Goal: Task Accomplishment & Management: Use online tool/utility

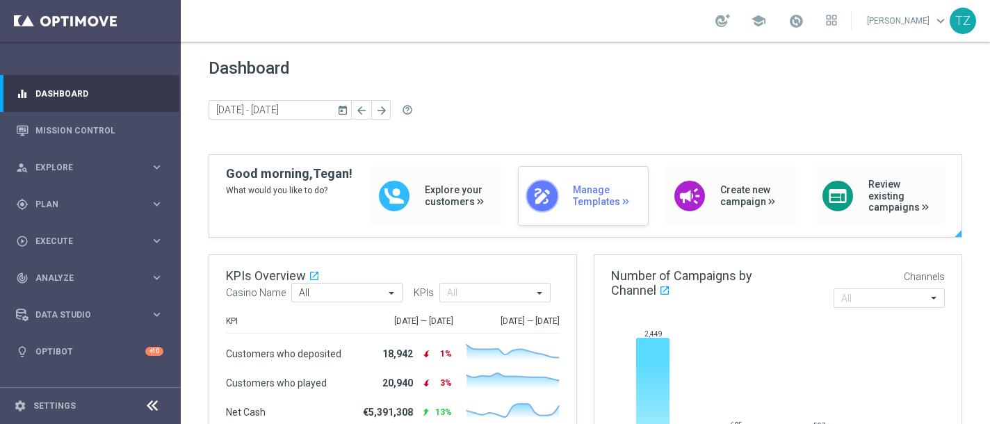
click at [590, 188] on span "Manage Templates" at bounding box center [607, 196] width 69 height 24
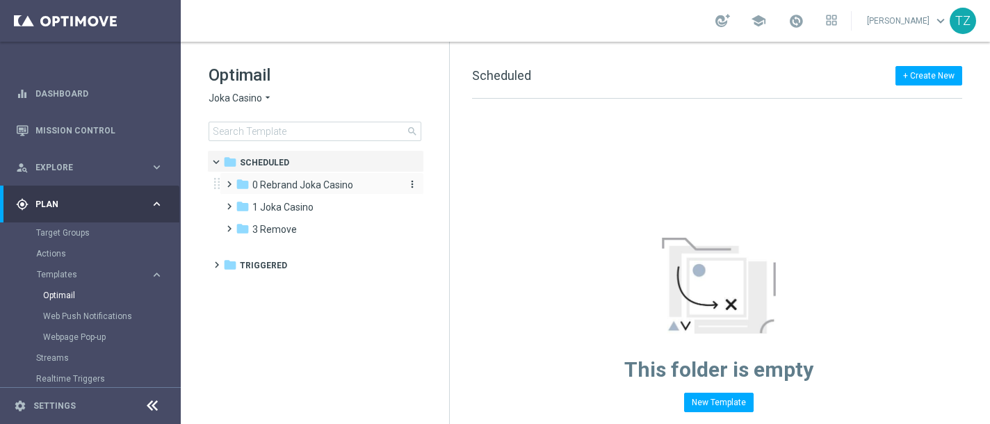
click at [288, 187] on span "0 Rebrand Joka Casino" at bounding box center [302, 185] width 101 height 13
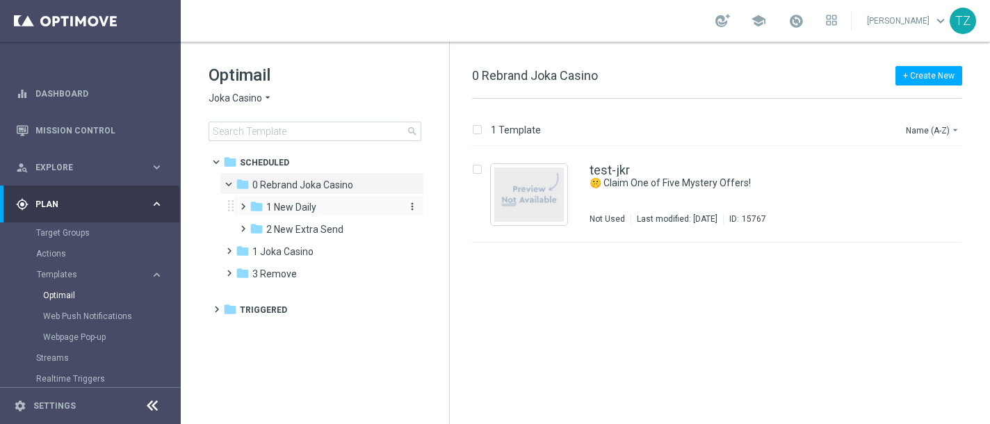
click at [298, 209] on span "1 New Daily" at bounding box center [291, 207] width 50 height 13
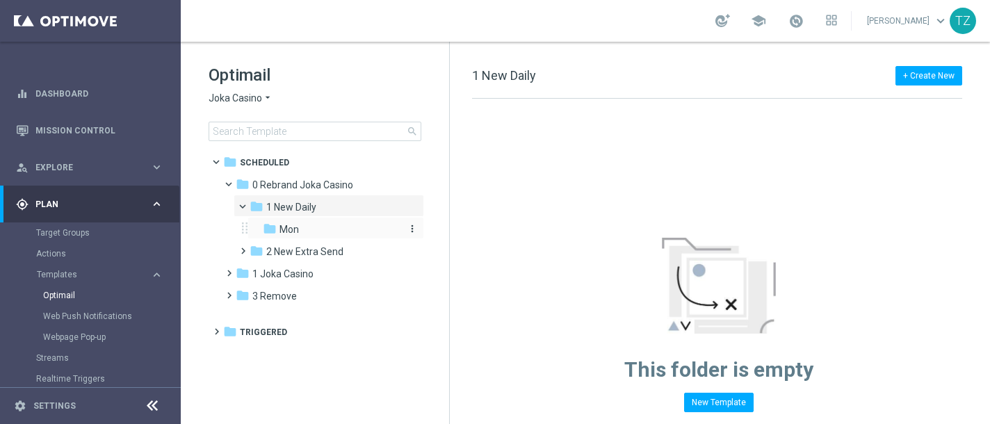
click at [271, 234] on icon "folder" at bounding box center [270, 229] width 14 height 14
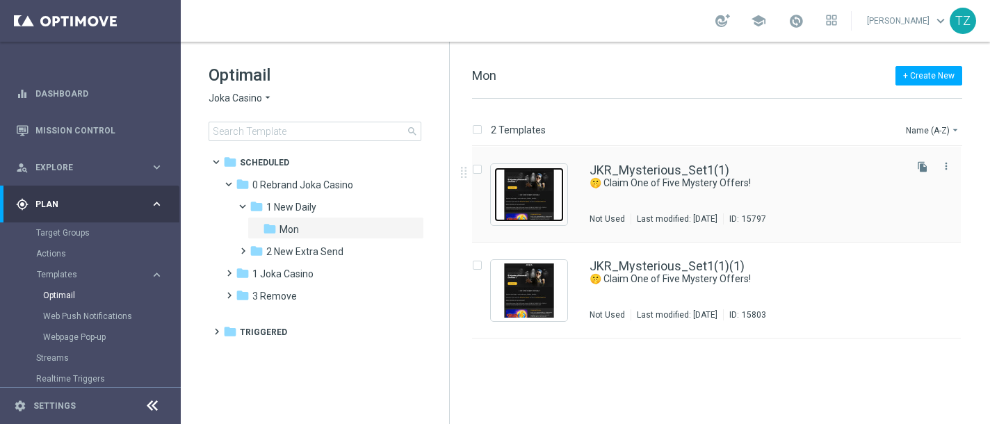
click at [543, 213] on img "Press SPACE to select this row." at bounding box center [529, 195] width 70 height 54
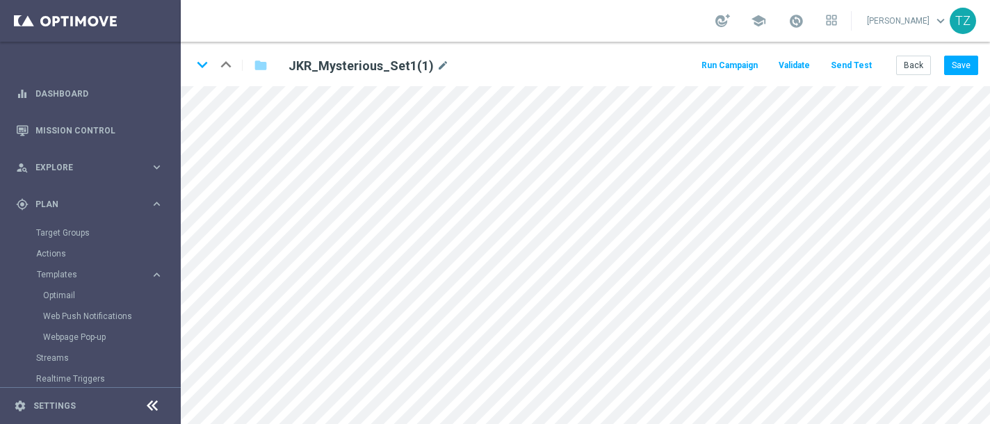
click at [852, 66] on button "Send Test" at bounding box center [851, 65] width 45 height 19
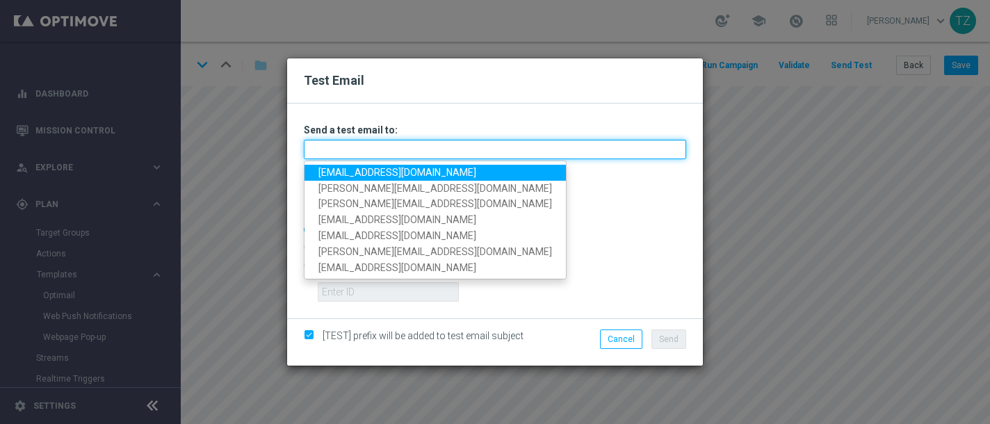
click at [427, 150] on input "text" at bounding box center [495, 149] width 382 height 19
type input "[EMAIL_ADDRESS][DOMAIN_NAME]"
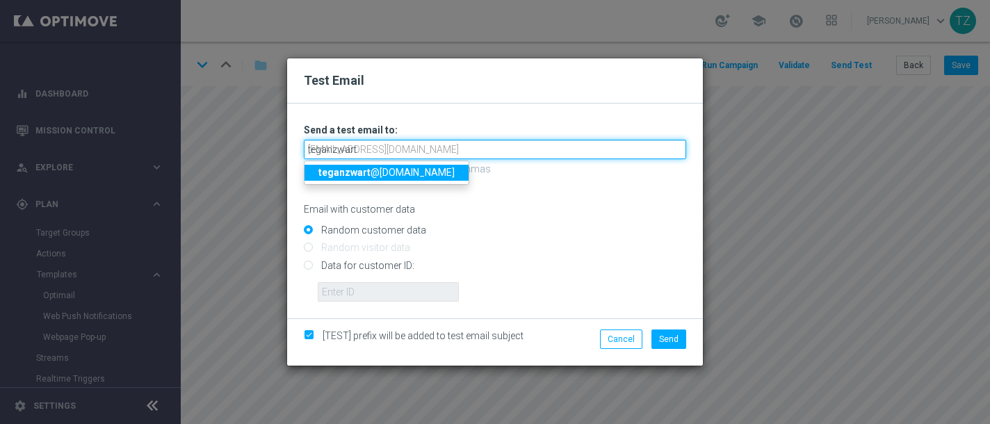
type input "teganzwart"
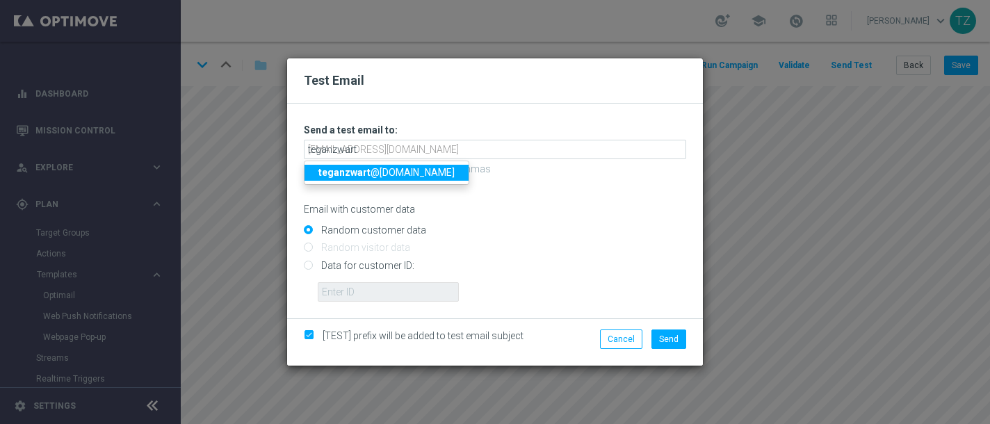
click at [346, 178] on strong "teganzwart" at bounding box center [344, 172] width 52 height 11
type input "[EMAIL_ADDRESS][DOMAIN_NAME]"
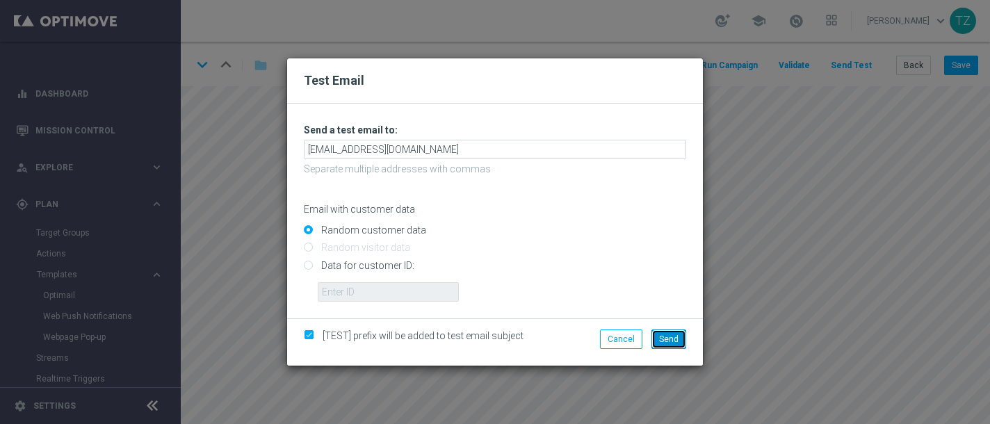
click at [665, 337] on span "Send" at bounding box center [668, 339] width 19 height 10
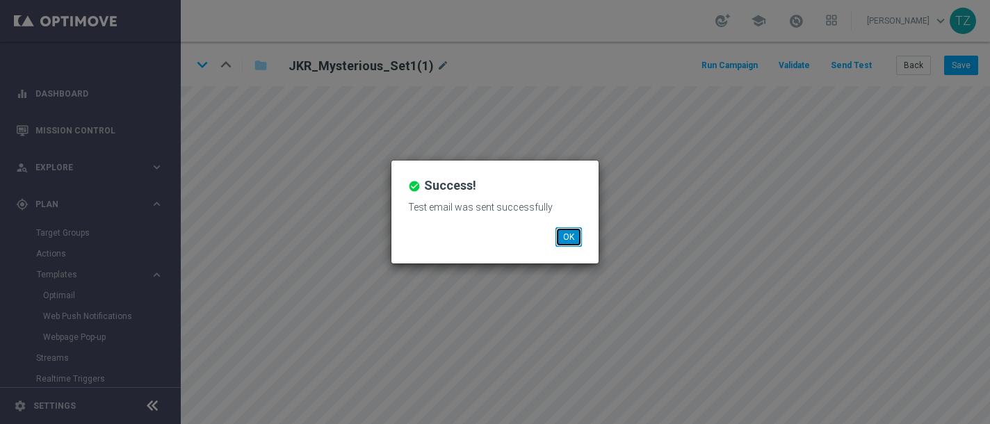
click at [574, 245] on button "OK" at bounding box center [568, 236] width 26 height 19
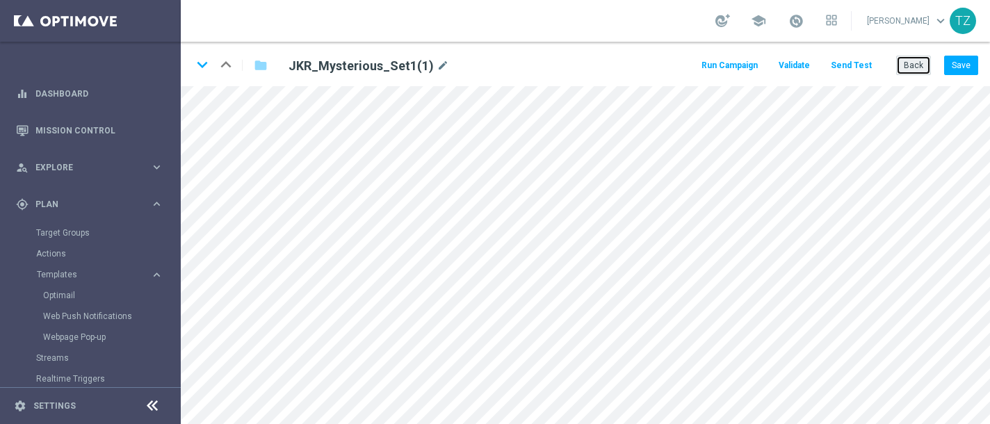
click at [921, 65] on button "Back" at bounding box center [913, 65] width 35 height 19
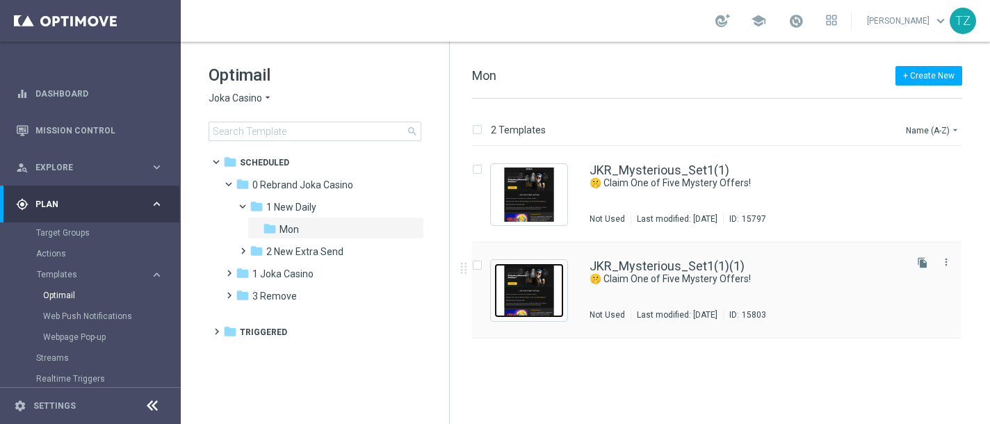
click at [545, 281] on img "Press SPACE to select this row." at bounding box center [529, 290] width 70 height 54
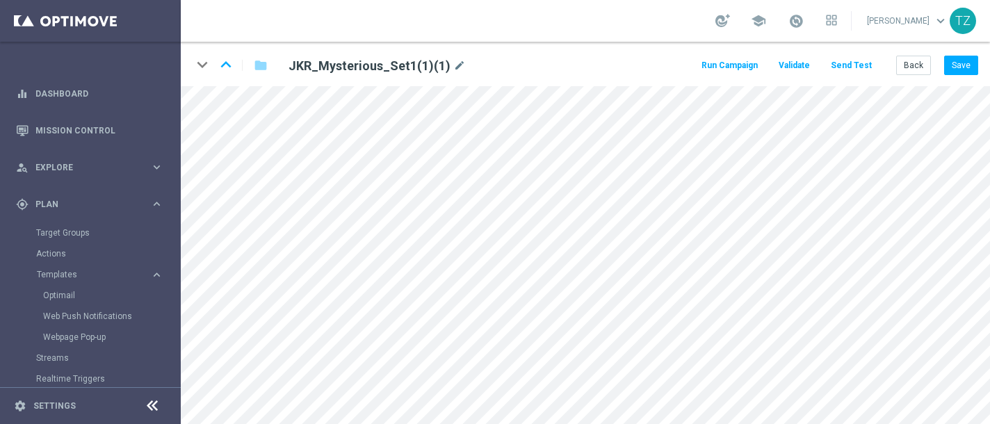
click at [852, 65] on button "Send Test" at bounding box center [851, 65] width 45 height 19
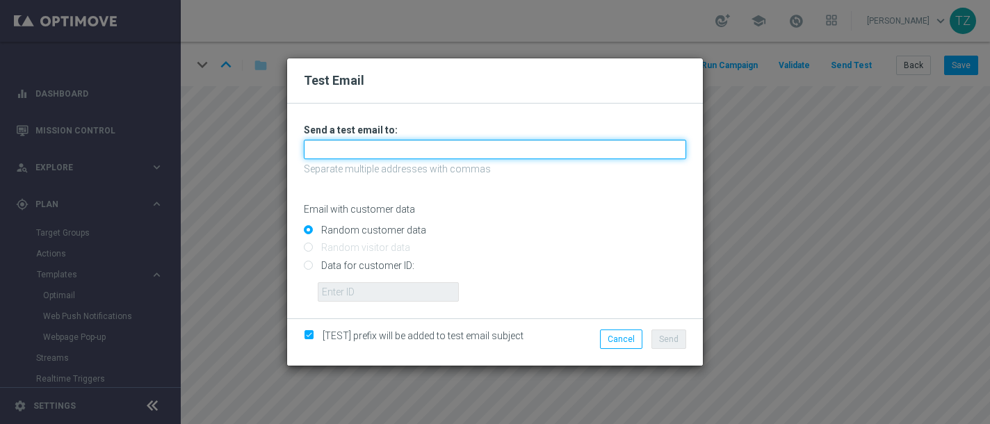
click at [461, 147] on input "text" at bounding box center [495, 149] width 382 height 19
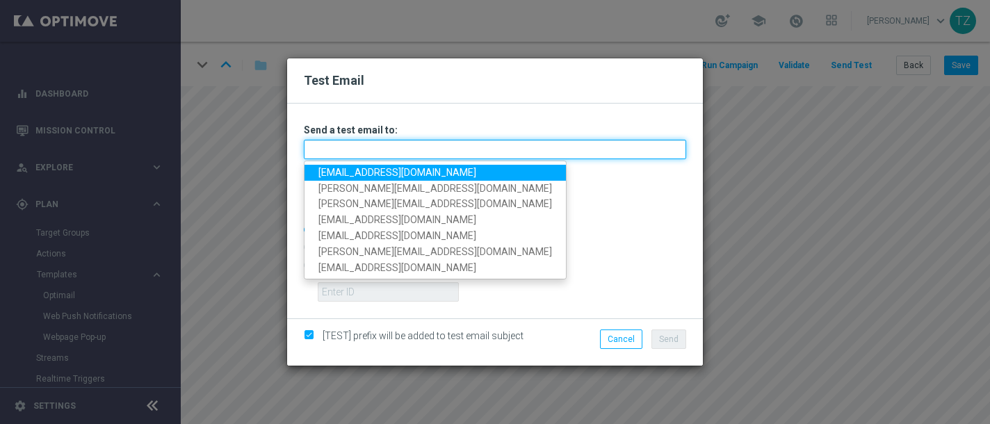
type input "[EMAIL_ADDRESS][DOMAIN_NAME]"
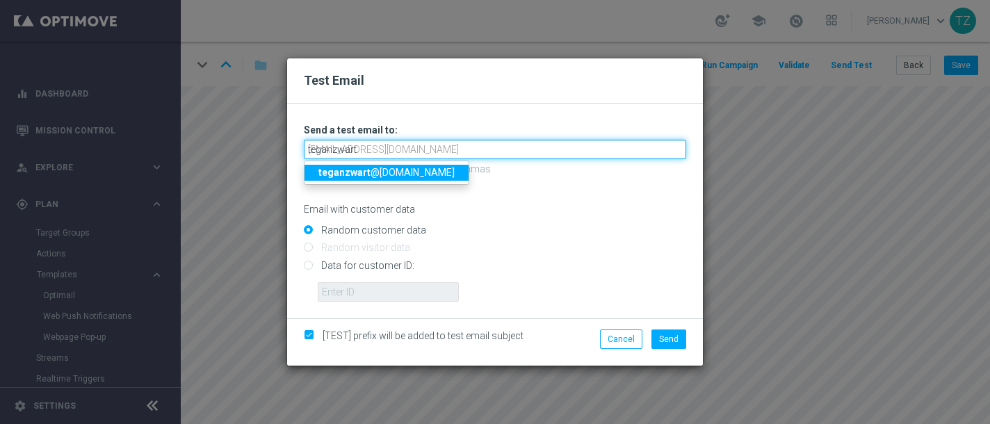
type input "teganzwart"
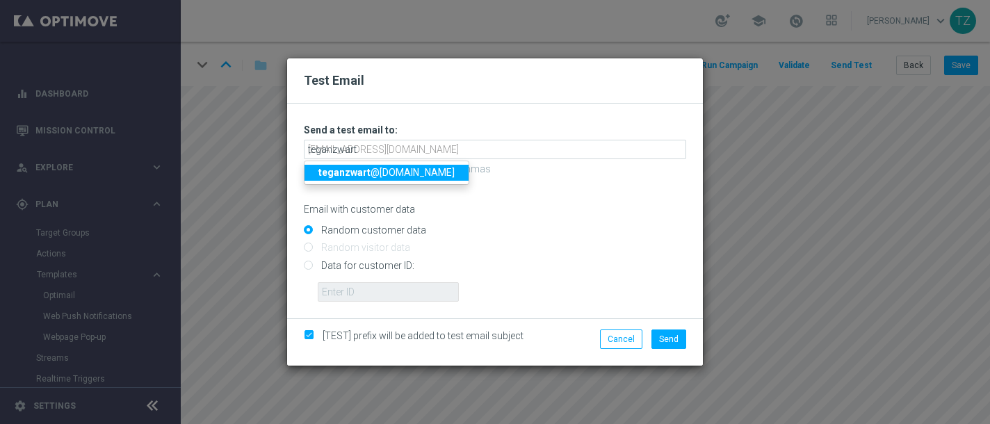
click at [361, 172] on strong "teganzwart" at bounding box center [344, 172] width 52 height 11
type input "[EMAIL_ADDRESS][DOMAIN_NAME]"
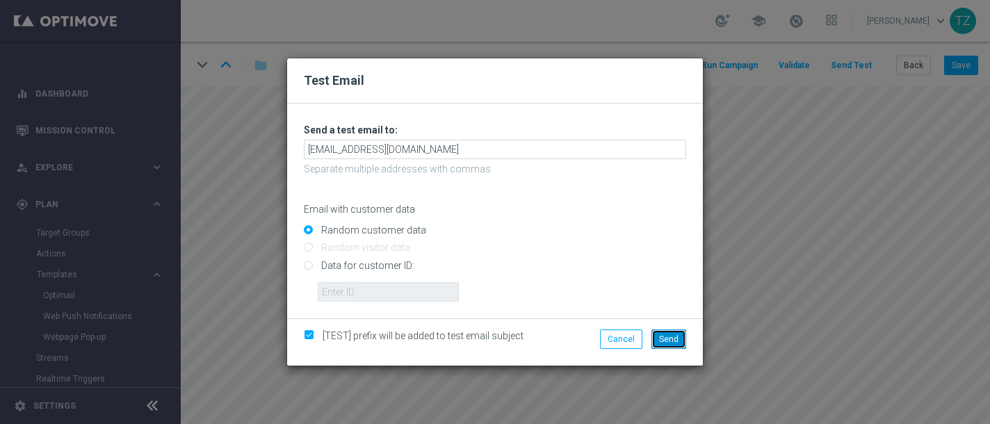
click at [674, 341] on span "Send" at bounding box center [668, 339] width 19 height 10
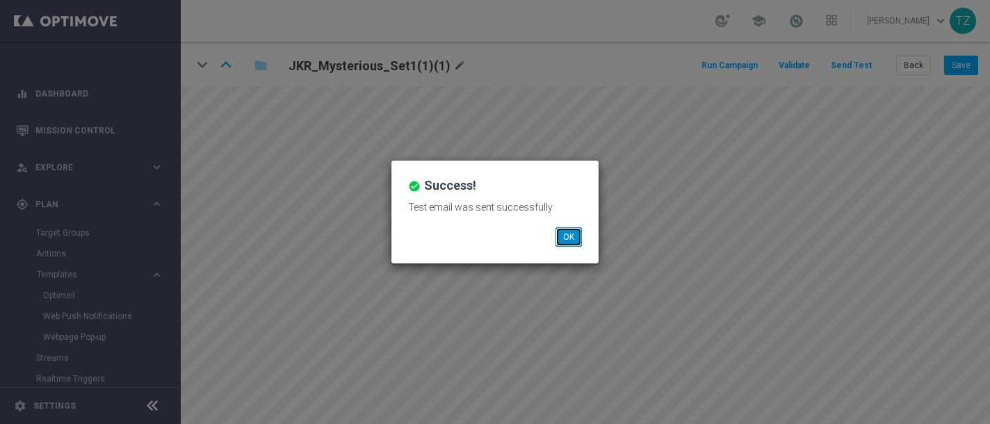
click at [572, 237] on button "OK" at bounding box center [568, 236] width 26 height 19
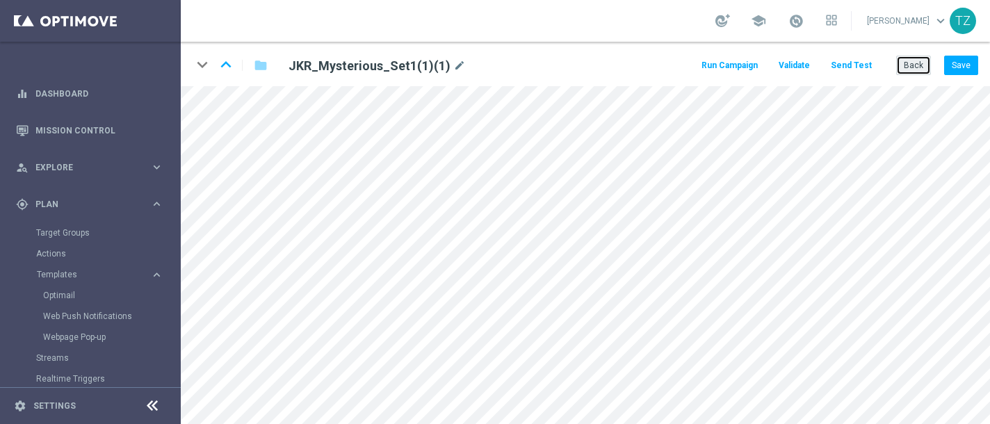
click at [916, 65] on button "Back" at bounding box center [913, 65] width 35 height 19
